Goal: Use online tool/utility: Utilize a website feature to perform a specific function

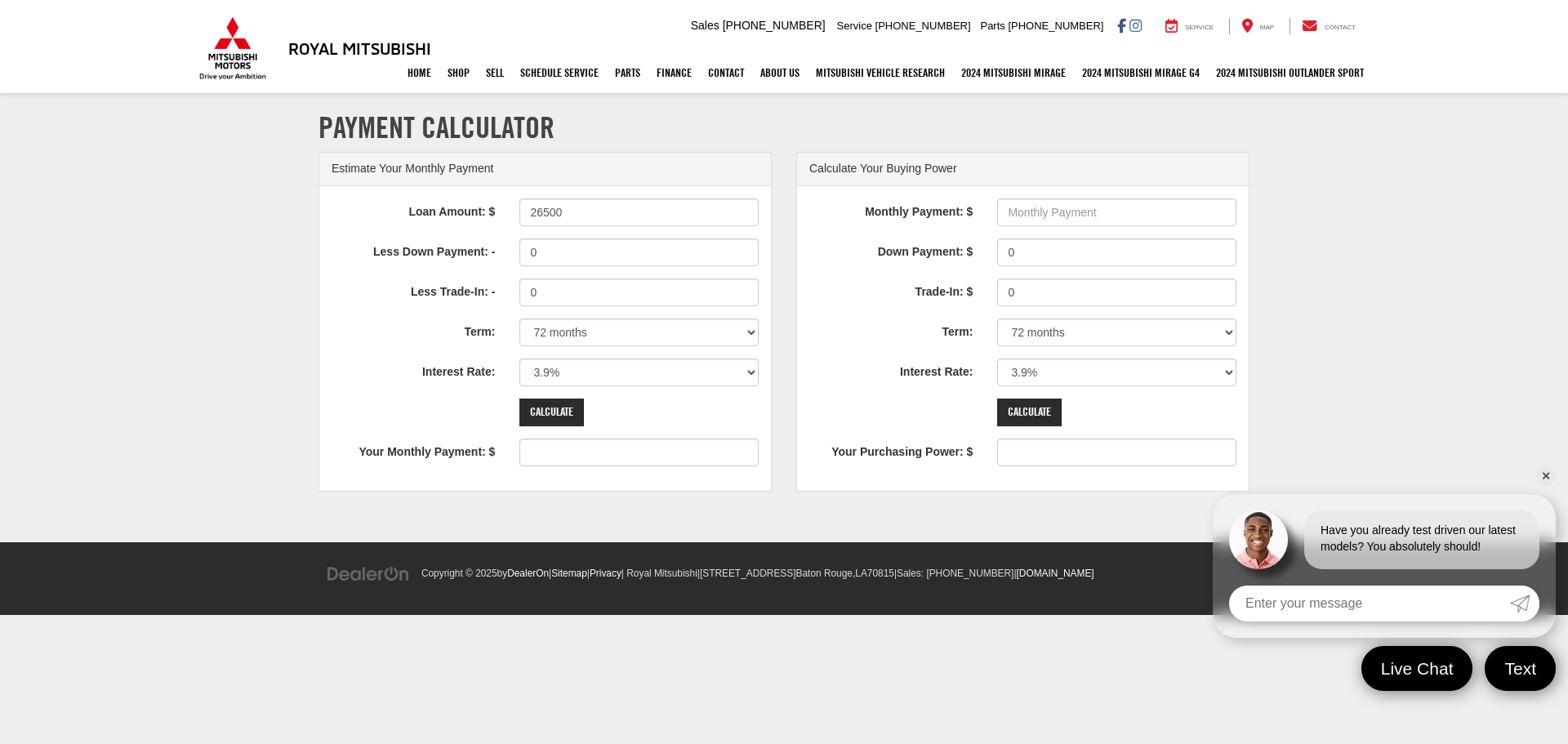
type input "26500"
type input "413"
click at [588, 316] on div "Loan Amount: $ 26500 Less Down Payment: - 0 Less Trade-In: - 0 Term: 12 months …" at bounding box center [545, 338] width 452 height 304
click at [584, 332] on select "12 months 24 months 36 months 48 months 60 months 66 months 72 months 84 months" at bounding box center [639, 332] width 239 height 28
select select "60"
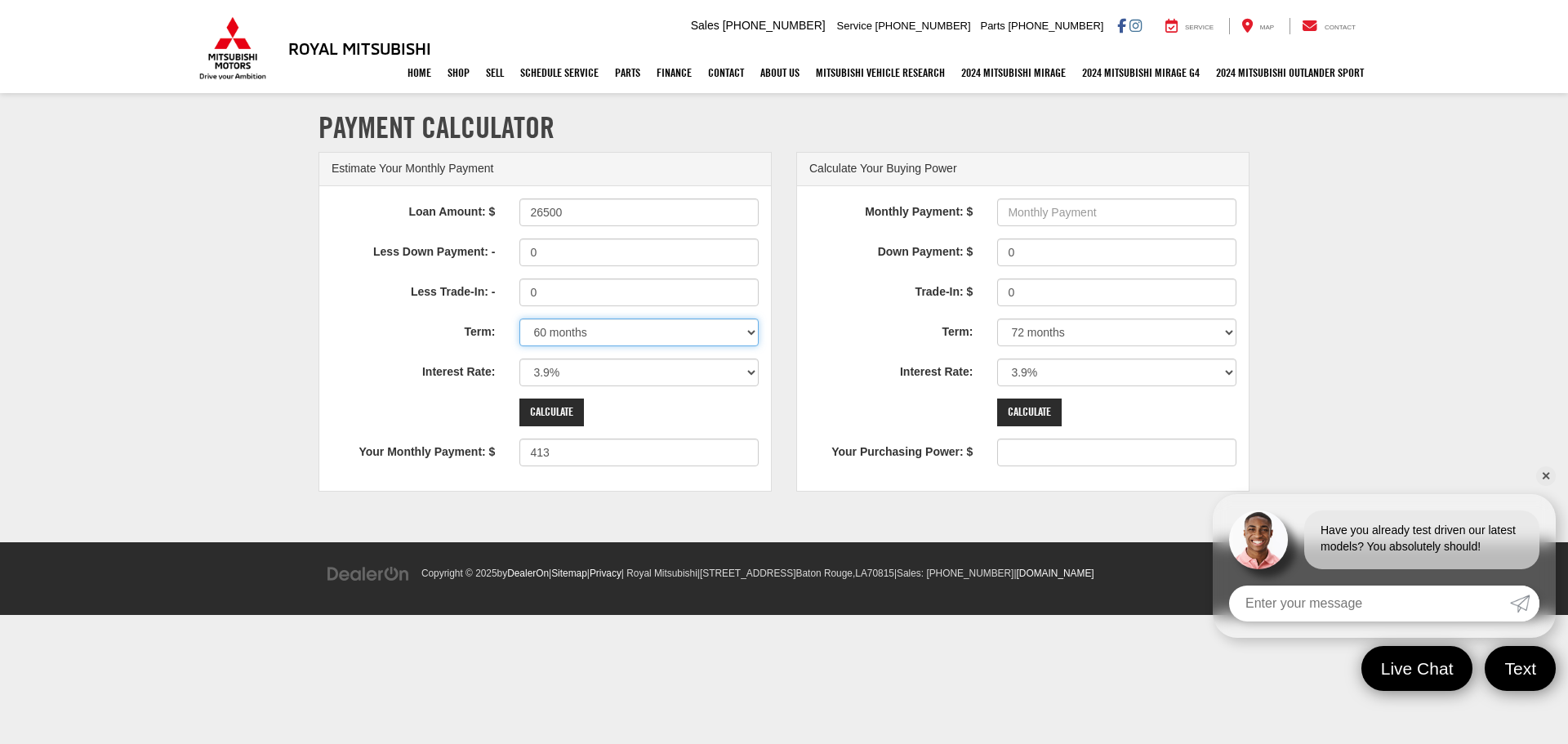
click at [520, 318] on select "12 months 24 months 36 months 48 months 60 months 66 months 72 months 84 months" at bounding box center [639, 332] width 239 height 28
type input "487"
drag, startPoint x: 574, startPoint y: 375, endPoint x: 530, endPoint y: 386, distance: 45.4
click at [530, 386] on div "Loan Amount: $ 26500 Less Down Payment: - 0 Less Trade-In: - 0 Term: 12 months …" at bounding box center [545, 338] width 452 height 304
select select "6.9"
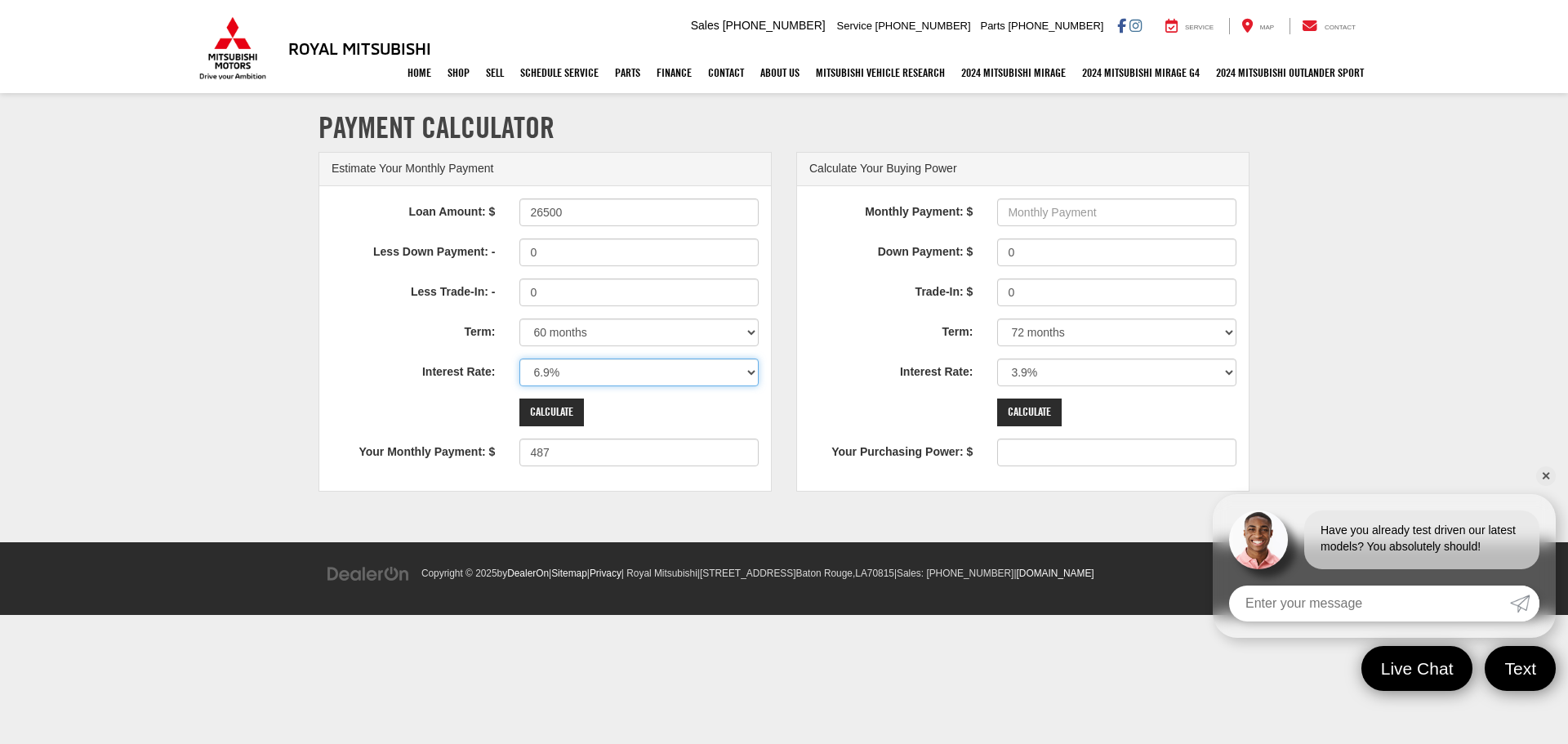
click at [520, 358] on select "0% 0.9% 1.9% 2.9% 3.9% 4.9% 5.9% 6.9% 7.9% 8.9% 9.9% 10.9% 11.9% 12.9% 13.9% 14…" at bounding box center [639, 372] width 239 height 28
type input "523"
click at [576, 334] on select "12 months 24 months 36 months 48 months 60 months 66 months 72 months 84 months" at bounding box center [639, 332] width 239 height 28
select select "84"
click at [520, 318] on select "12 months 24 months 36 months 48 months 60 months 66 months 72 months 84 months" at bounding box center [639, 332] width 239 height 28
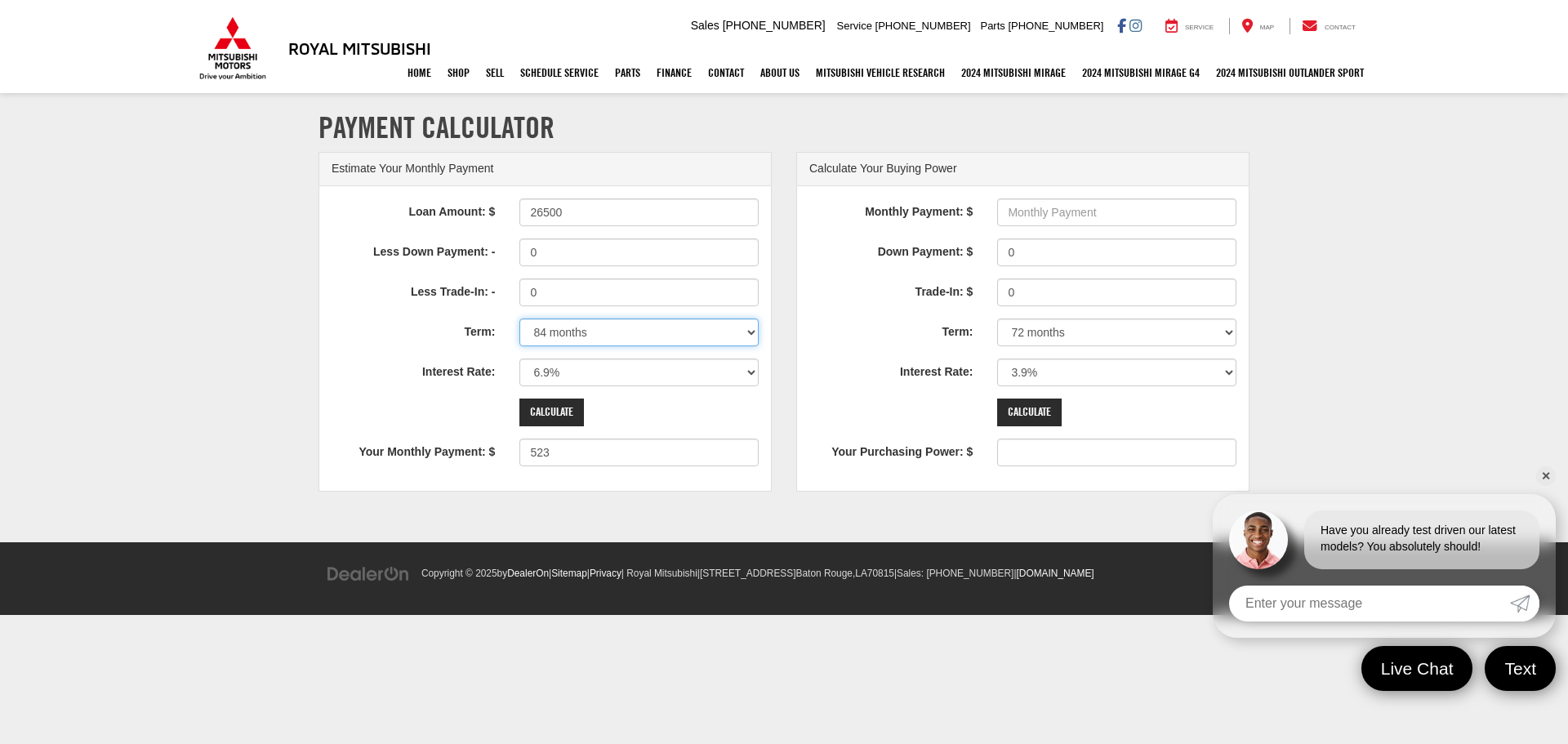
type input "399"
drag, startPoint x: 567, startPoint y: 378, endPoint x: 517, endPoint y: 373, distance: 50.2
click at [517, 373] on div "0% 0.9% 1.9% 2.9% 3.9% 4.9% 5.9% 6.9% 7.9% 8.9% 9.9% 10.9% 11.9% 12.9% 13.9% 14…" at bounding box center [639, 372] width 264 height 28
click at [560, 366] on select "0% 0.9% 1.9% 2.9% 3.9% 4.9% 5.9% 6.9% 7.9% 8.9% 9.9% 10.9% 11.9% 12.9% 13.9% 14…" at bounding box center [639, 372] width 239 height 28
click at [547, 372] on select "0% 0.9% 1.9% 2.9% 3.9% 4.9% 5.9% 6.9% 7.9% 8.9% 9.9% 10.9% 11.9% 12.9% 13.9% 14…" at bounding box center [639, 372] width 239 height 28
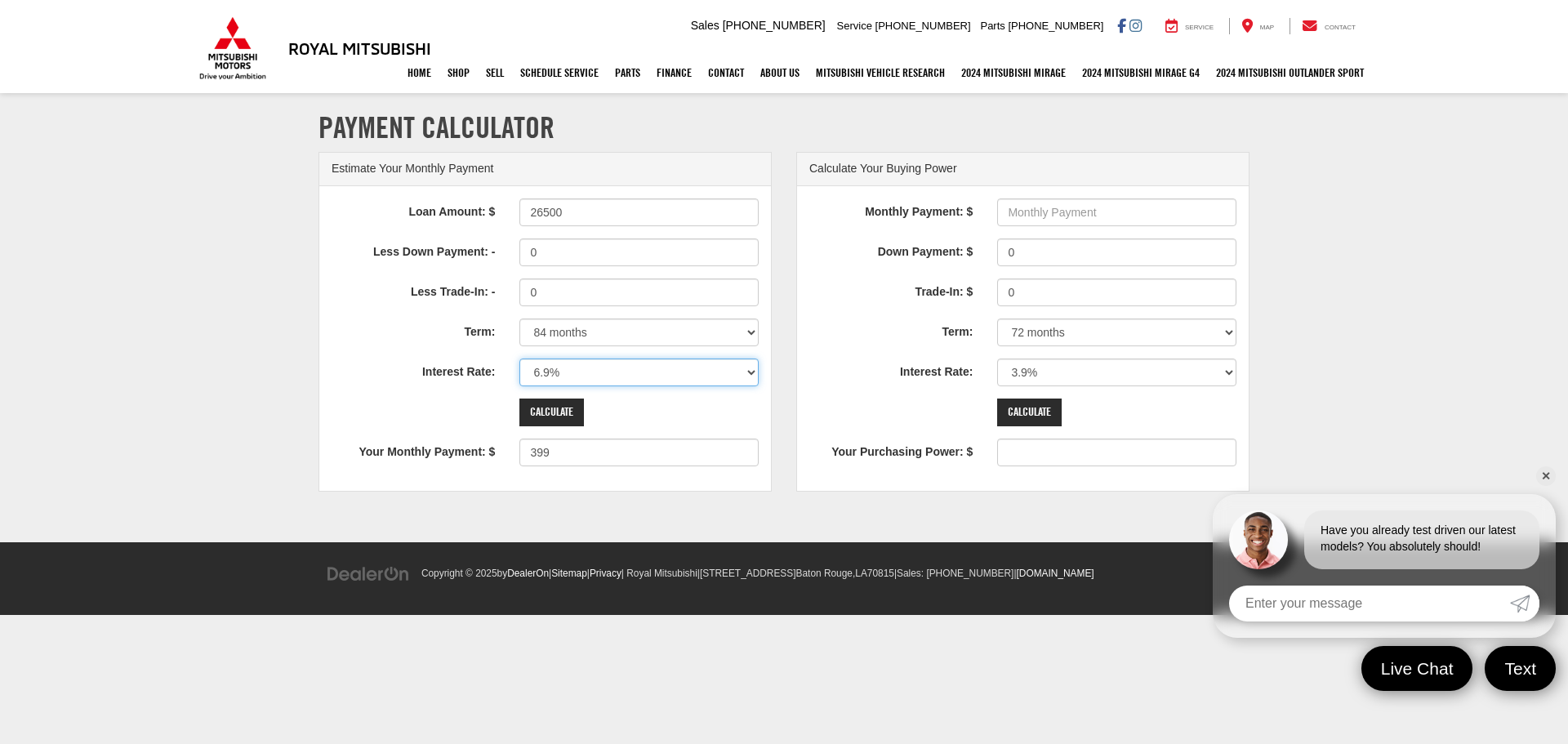
click at [547, 372] on select "0% 0.9% 1.9% 2.9% 3.9% 4.9% 5.9% 6.9% 7.9% 8.9% 9.9% 10.9% 11.9% 12.9% 13.9% 14…" at bounding box center [639, 372] width 239 height 28
click at [247, 318] on section "Payment Calculator Estimate Your Monthly Payment Loan Amount: $ 26500 Less Down…" at bounding box center [784, 318] width 1568 height 448
click at [590, 331] on select "12 months 24 months 36 months 48 months 60 months 66 months 72 months 84 months" at bounding box center [639, 332] width 239 height 28
select select "36"
click at [520, 318] on select "12 months 24 months 36 months 48 months 60 months 66 months 72 months 84 months" at bounding box center [639, 332] width 239 height 28
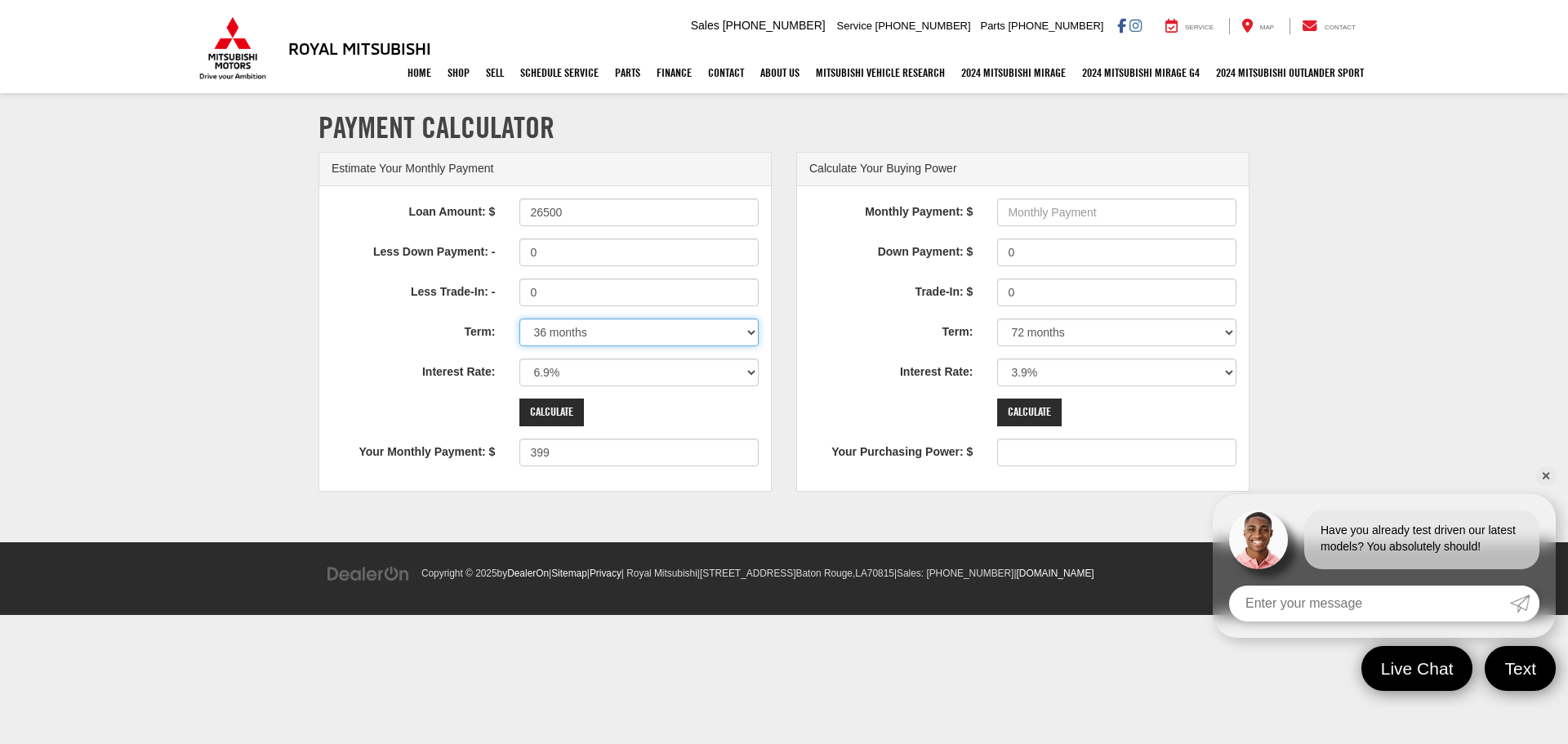
type input "817"
click at [564, 336] on select "12 months 24 months 36 months 48 months 60 months 66 months 72 months 84 months" at bounding box center [639, 332] width 239 height 28
select select "48"
click at [520, 318] on select "12 months 24 months 36 months 48 months 60 months 66 months 72 months 84 months" at bounding box center [639, 332] width 239 height 28
type input "633"
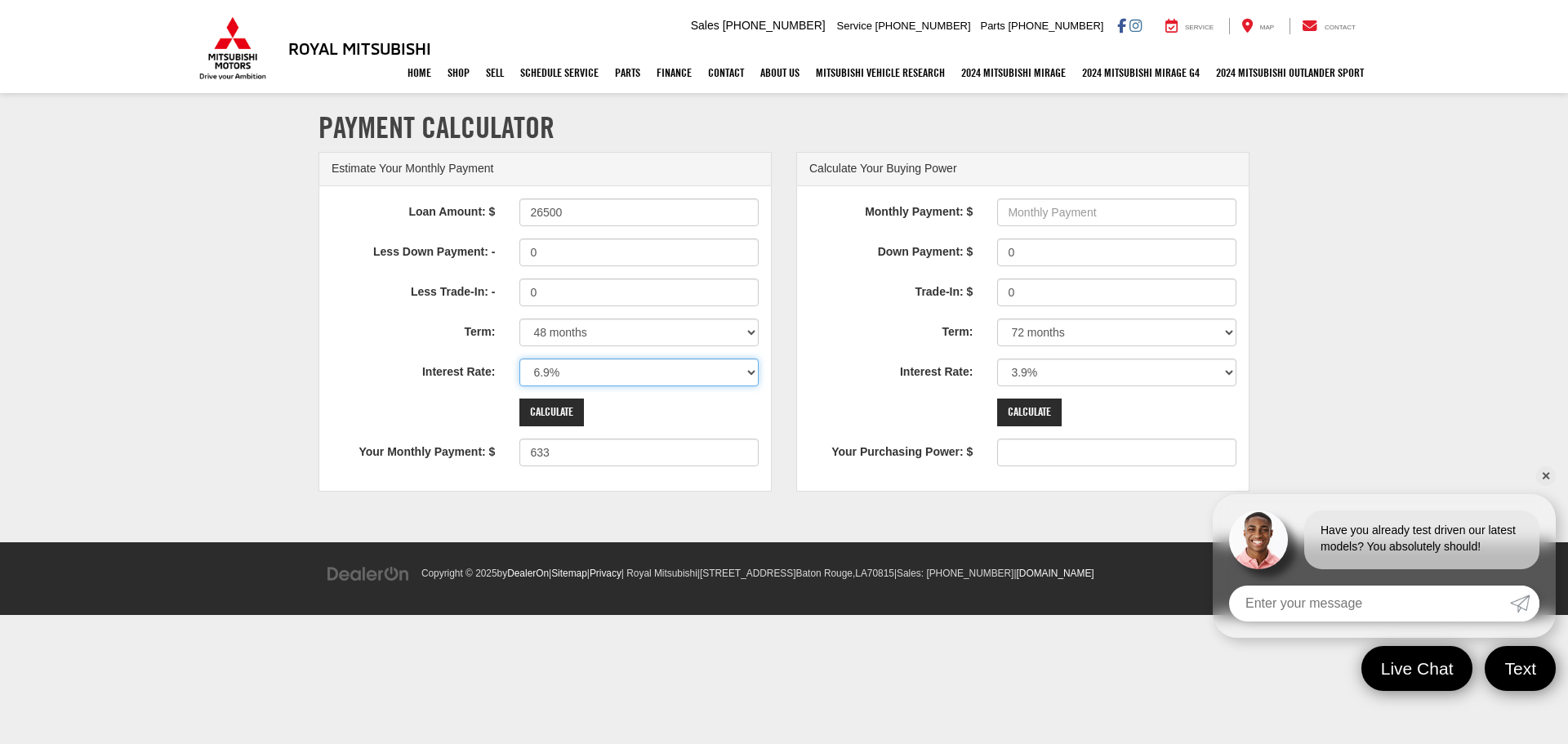
click at [572, 375] on select "0% 0.9% 1.9% 2.9% 3.9% 4.9% 5.9% 6.9% 7.9% 8.9% 9.9% 10.9% 11.9% 12.9% 13.9% 14…" at bounding box center [639, 372] width 239 height 28
select select "5.9"
click at [520, 358] on select "0% 0.9% 1.9% 2.9% 3.9% 4.9% 5.9% 6.9% 7.9% 8.9% 9.9% 10.9% 11.9% 12.9% 13.9% 14…" at bounding box center [639, 372] width 239 height 28
type input "621"
